Goal: Check status

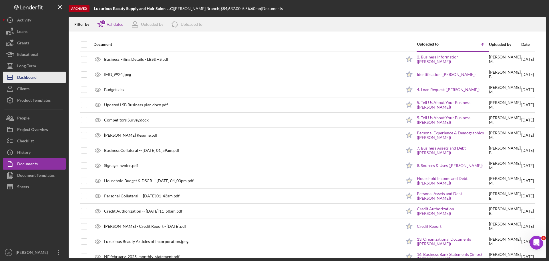
click at [25, 75] on div "Dashboard" at bounding box center [26, 77] width 19 height 13
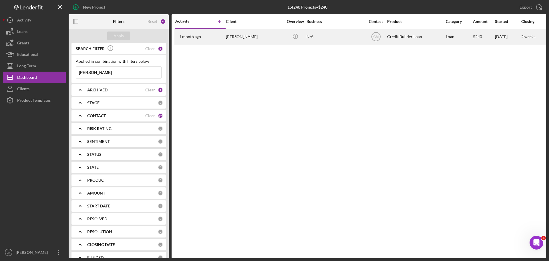
click at [238, 36] on div "[PERSON_NAME]" at bounding box center [254, 36] width 57 height 15
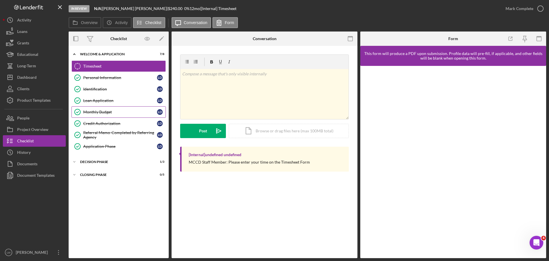
click at [98, 111] on div "Monthly Budget" at bounding box center [120, 112] width 74 height 5
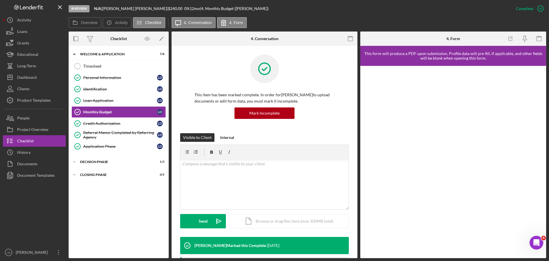
scroll to position [86, 0]
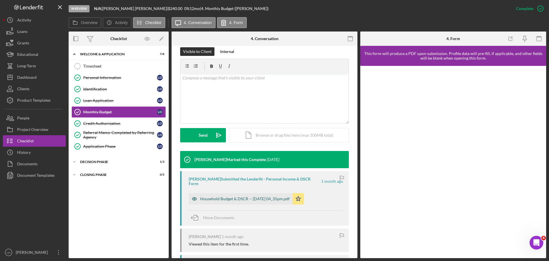
click at [246, 196] on div "Household Budget & DSCR -- [DATE] 04_35pm.pdf" at bounding box center [245, 198] width 90 height 5
